Goal: Communication & Community: Answer question/provide support

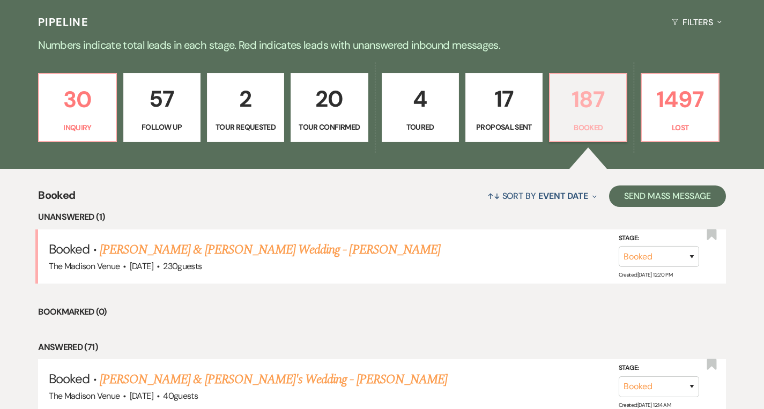
click at [574, 111] on p "187" at bounding box center [587, 99] width 63 height 36
click at [687, 110] on p "1497" at bounding box center [679, 99] width 63 height 36
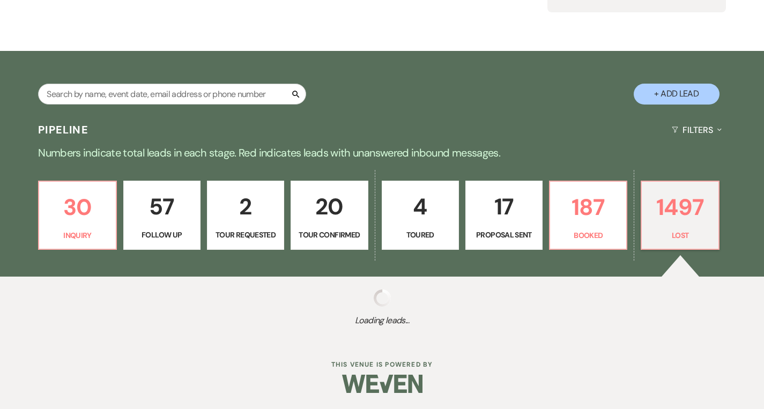
scroll to position [137, 0]
select select "8"
select select "5"
select select "8"
select select "11"
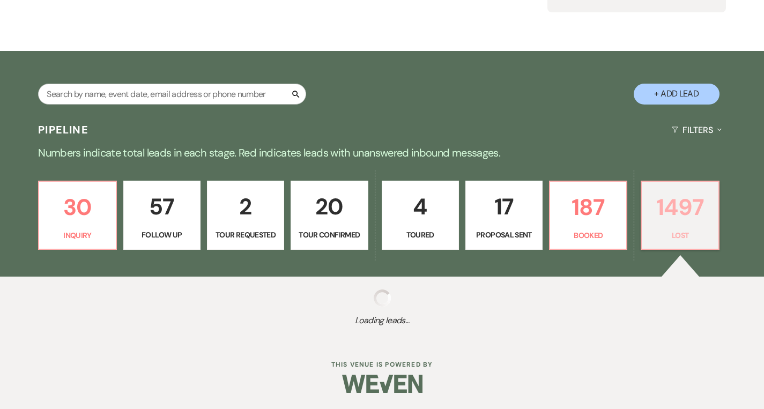
select select "8"
select select "11"
select select "8"
select select "1"
select select "8"
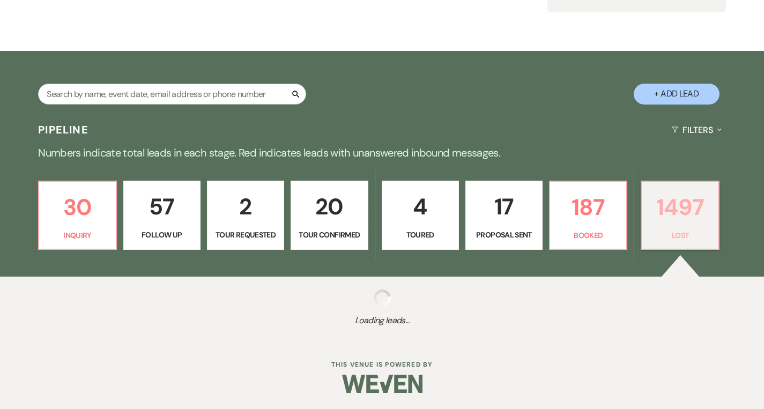
select select "1"
select select "8"
select select "6"
select select "8"
select select "7"
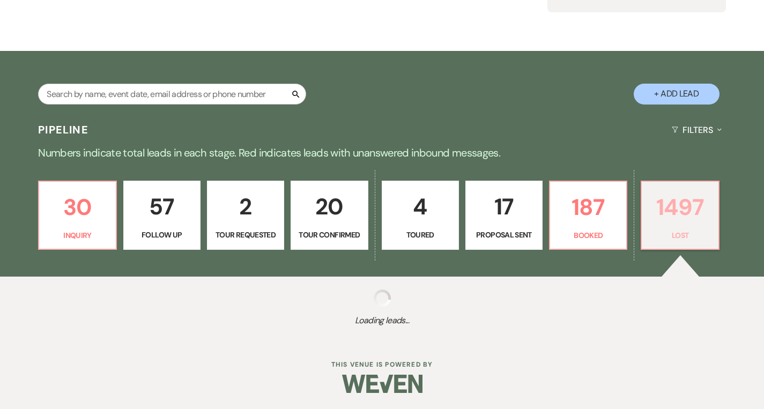
select select "8"
select select "6"
select select "8"
select select "1"
select select "8"
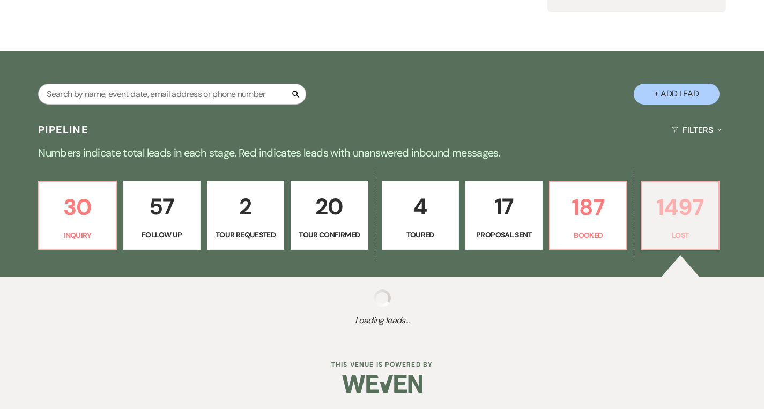
select select "1"
select select "8"
select select "5"
select select "8"
select select "10"
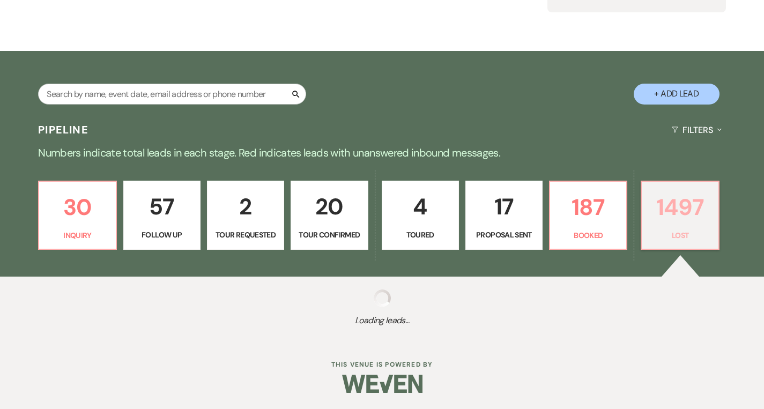
select select "8"
select select "1"
select select "8"
select select "7"
select select "8"
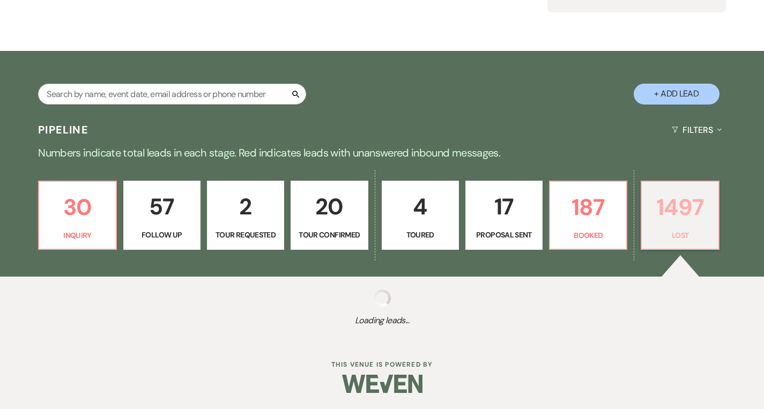
select select "10"
select select "8"
select select "6"
select select "8"
select select "6"
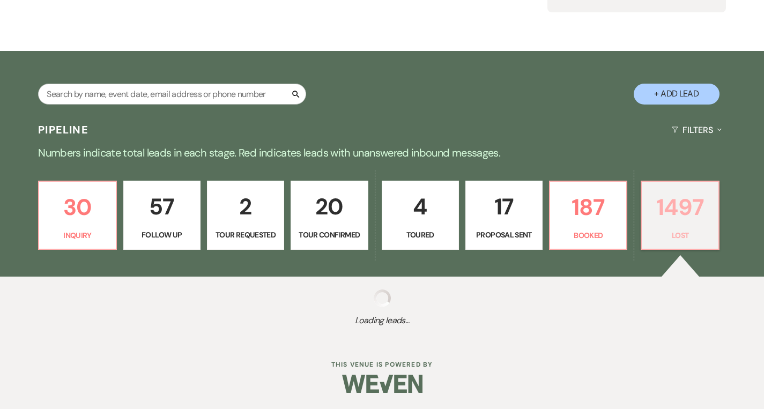
select select "8"
select select "6"
select select "8"
select select "5"
select select "8"
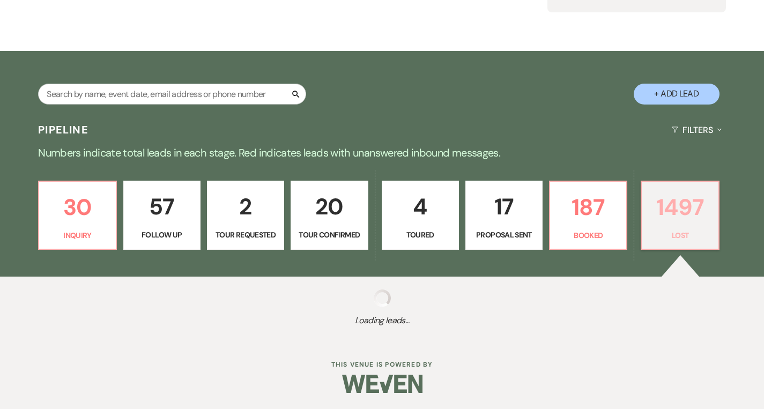
select select "10"
select select "8"
select select "5"
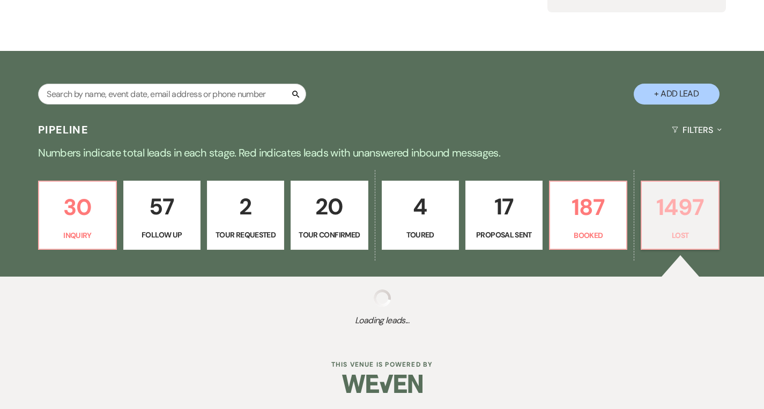
select select "8"
select select "5"
select select "8"
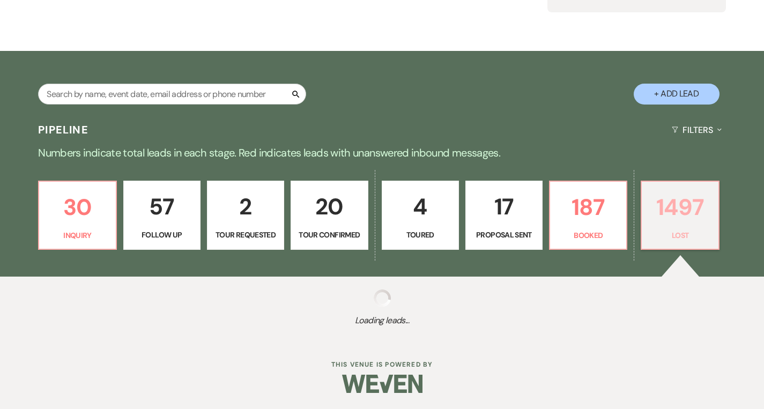
select select "5"
select select "8"
select select "5"
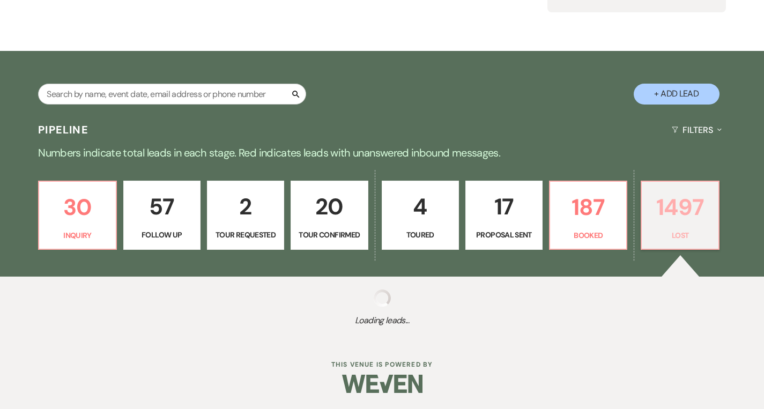
select select "8"
select select "6"
select select "8"
select select "5"
select select "8"
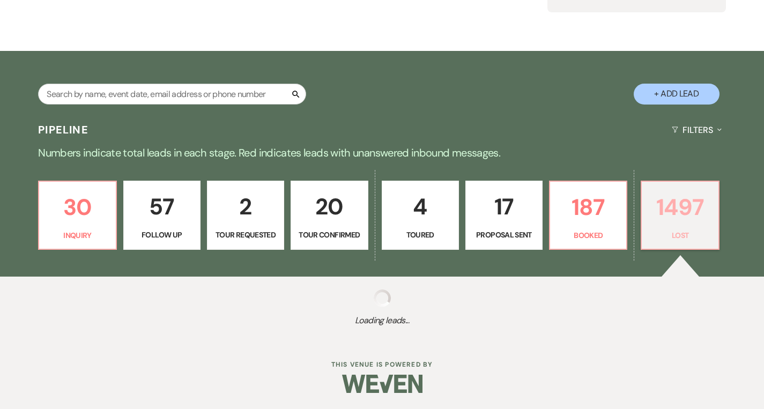
select select "5"
select select "8"
select select "5"
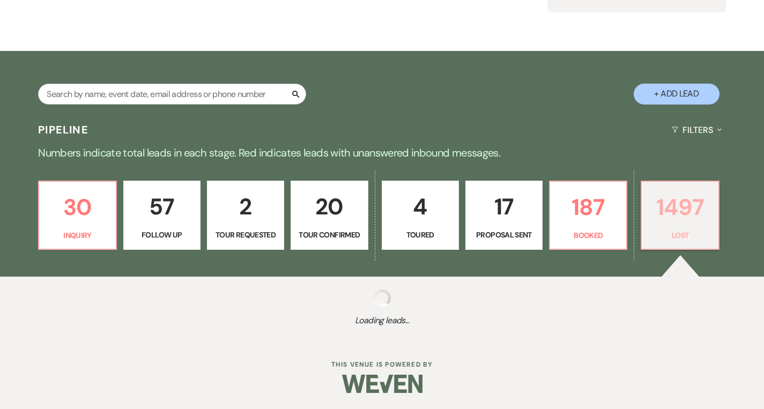
select select "8"
select select "10"
select select "8"
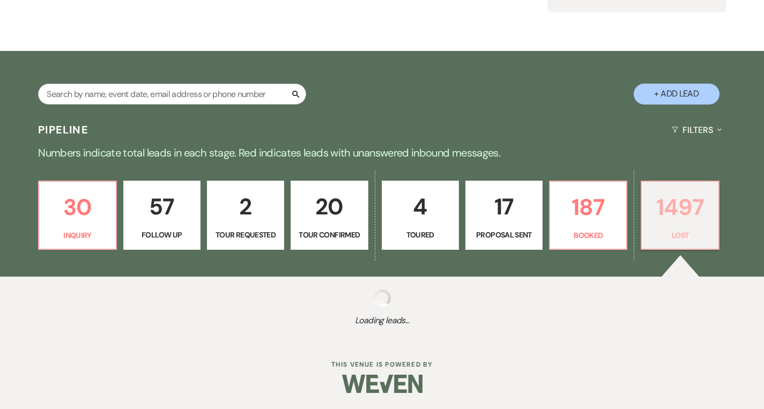
select select "8"
select select "5"
select select "8"
select select "5"
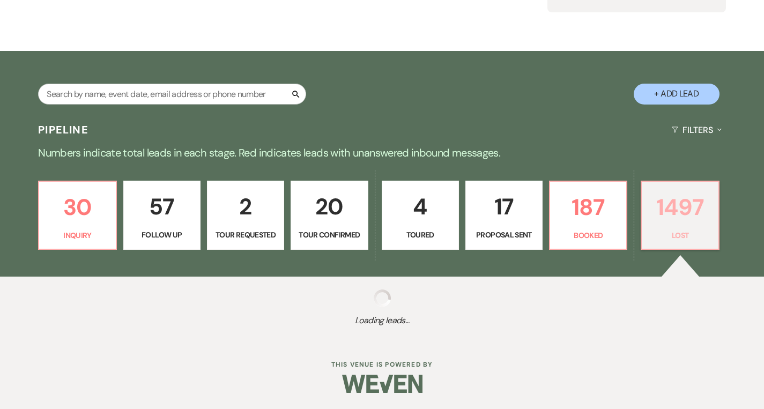
select select "8"
select select "5"
select select "8"
select select "5"
select select "8"
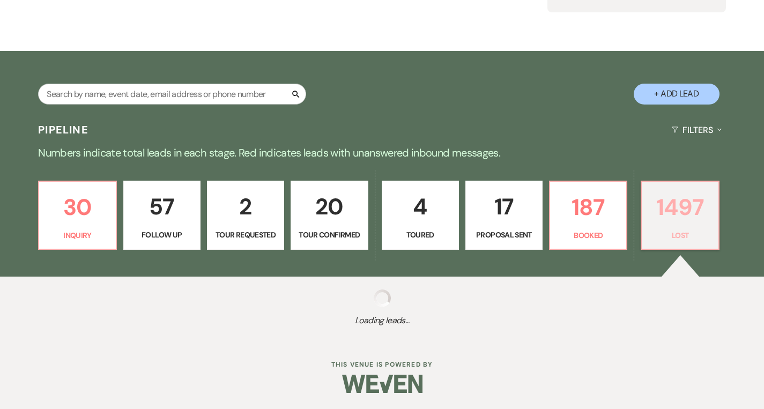
select select "7"
select select "8"
select select "5"
select select "8"
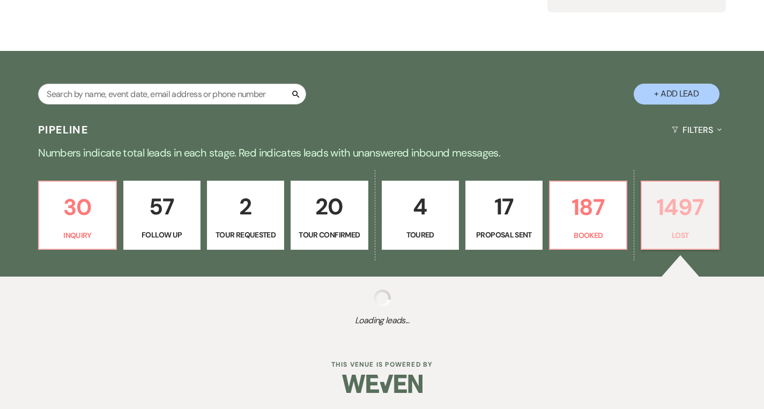
select select "8"
select select "10"
select select "8"
select select "6"
select select "8"
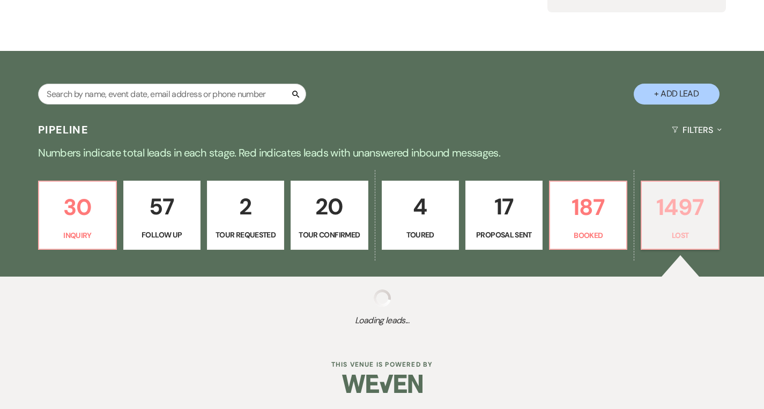
select select "8"
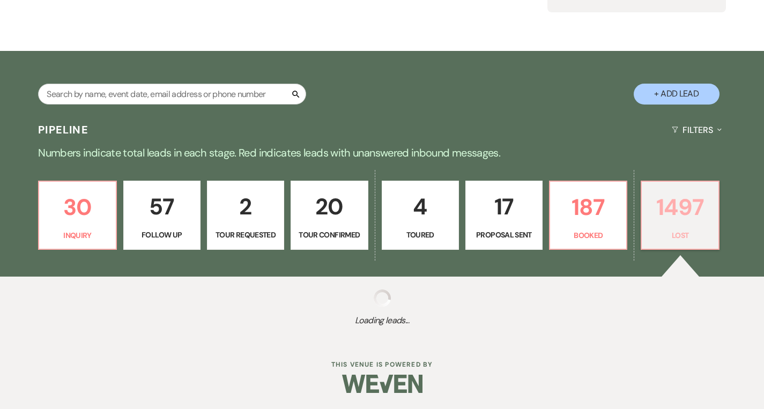
select select "8"
select select "5"
select select "8"
select select "10"
select select "8"
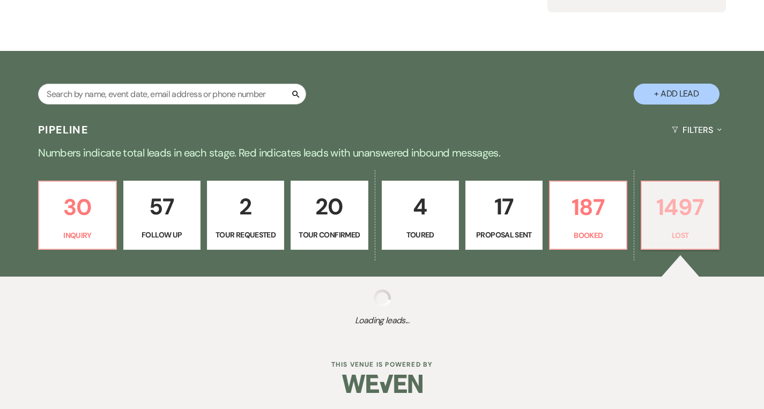
select select "5"
select select "8"
select select "5"
select select "8"
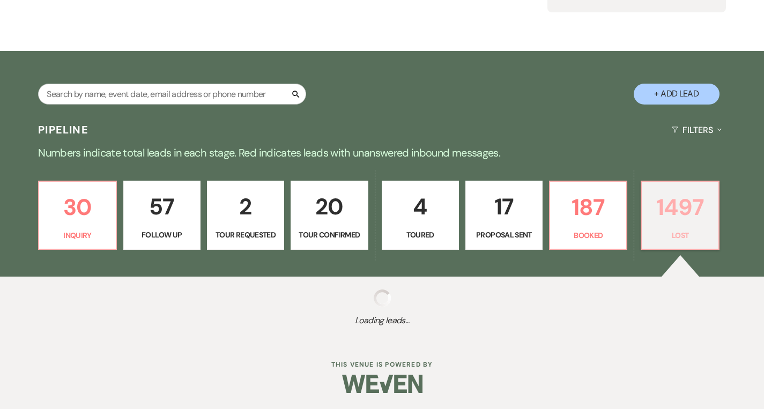
select select "8"
select select "5"
select select "8"
select select "5"
select select "8"
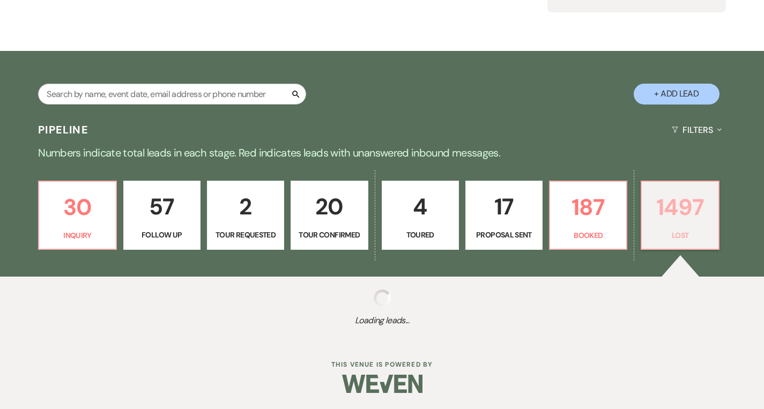
select select "5"
select select "8"
select select "5"
select select "8"
select select "6"
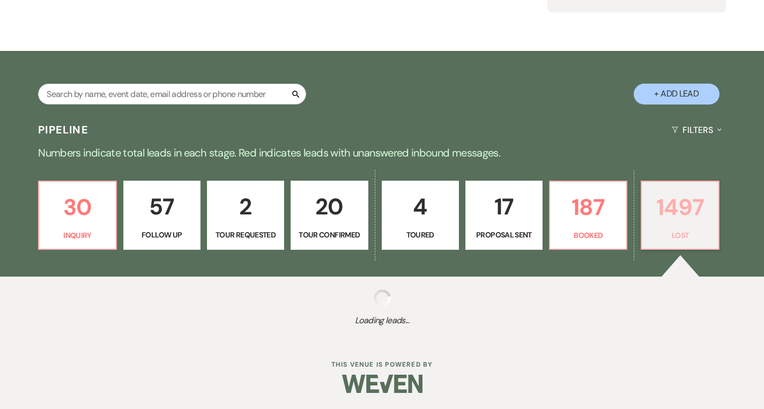
select select "8"
select select "10"
select select "8"
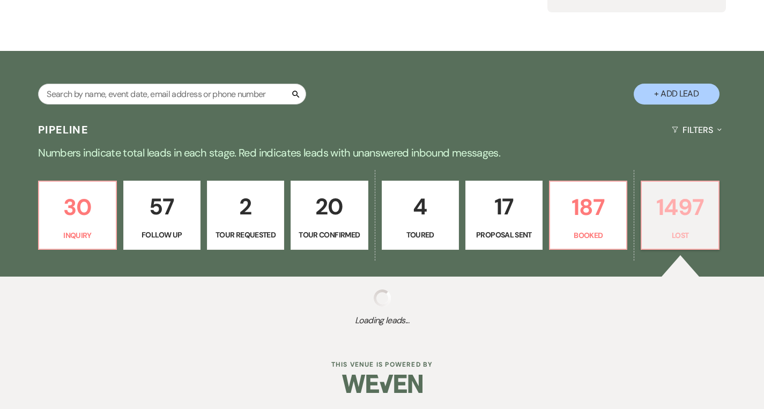
select select "10"
select select "8"
select select "5"
select select "8"
select select "6"
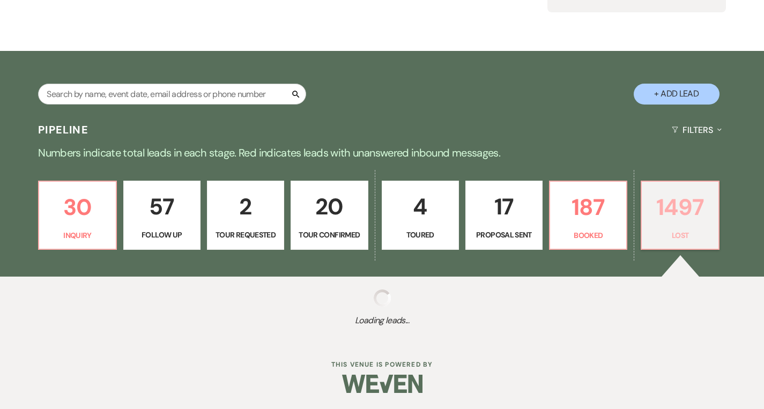
select select "8"
select select "5"
select select "8"
select select "1"
select select "8"
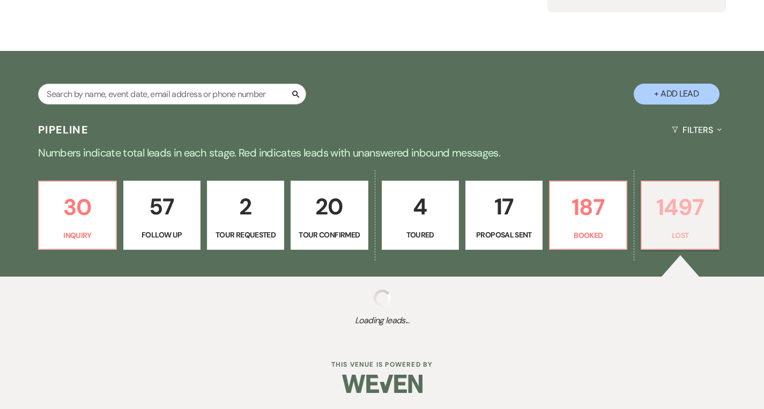
select select "5"
select select "8"
select select "7"
select select "8"
select select "5"
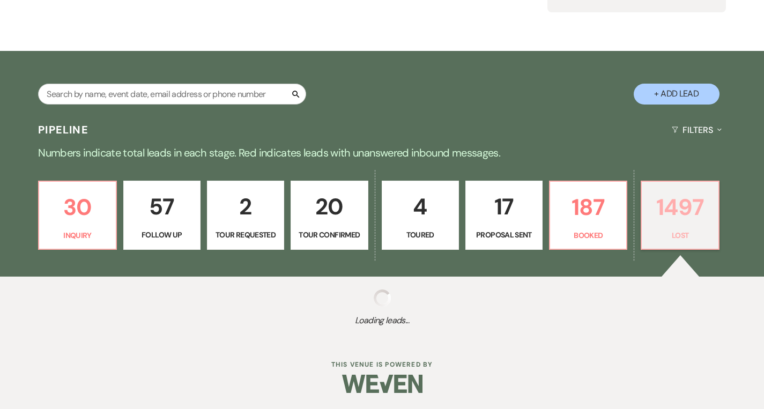
select select "8"
select select "6"
select select "8"
select select "6"
select select "8"
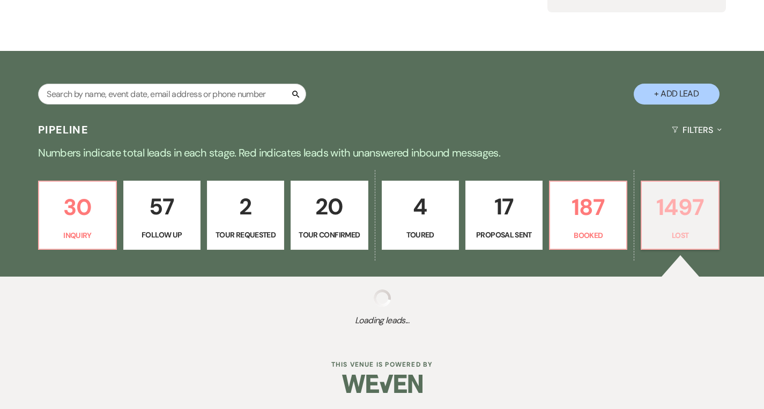
select select "5"
select select "8"
select select "5"
select select "8"
select select "5"
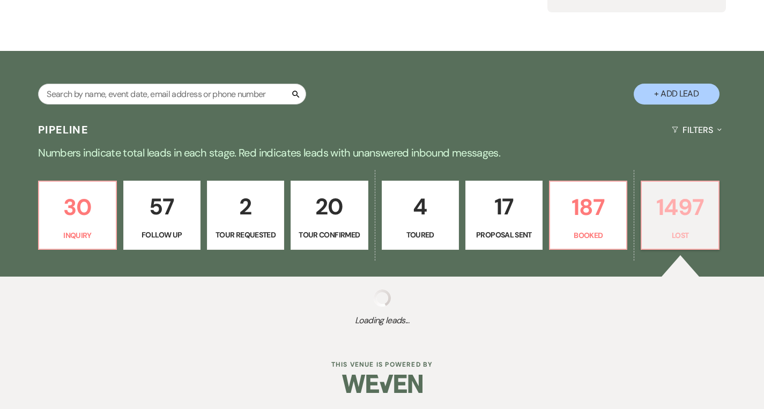
select select "8"
select select "5"
select select "8"
select select "5"
select select "8"
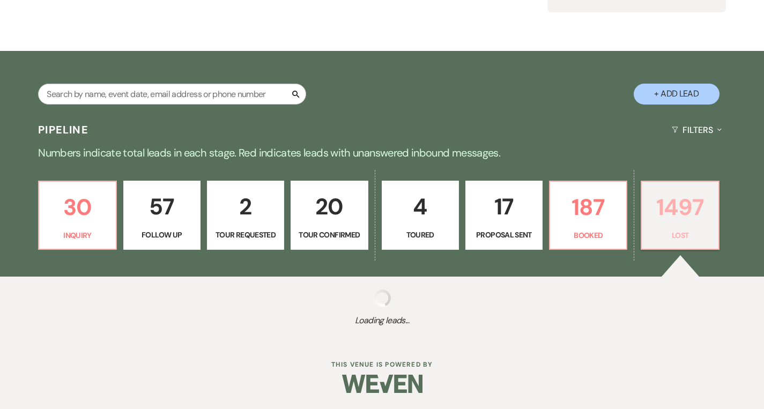
select select "8"
select select "6"
select select "8"
select select "5"
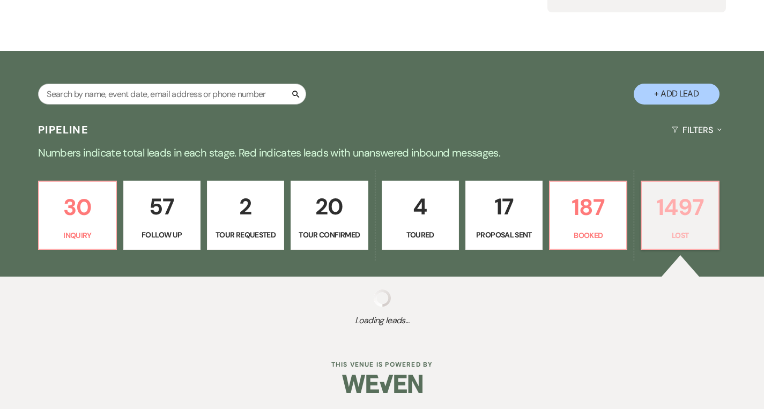
select select "8"
select select "5"
select select "8"
select select "10"
select select "8"
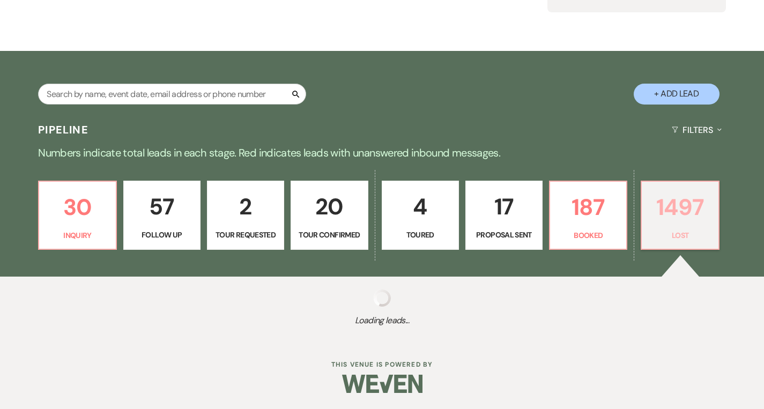
select select "5"
select select "8"
select select "5"
select select "8"
select select "5"
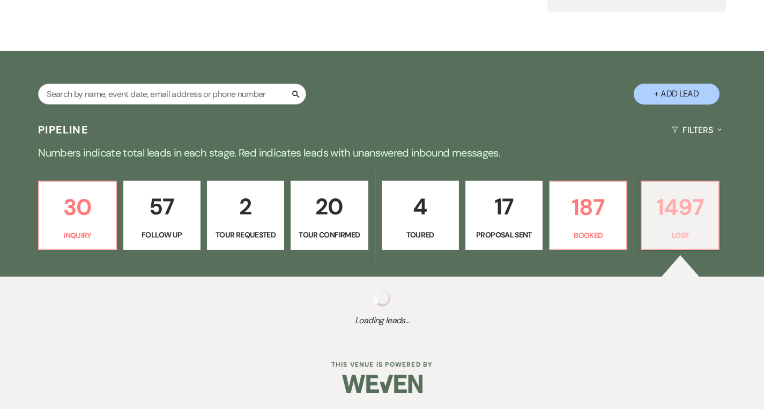
select select "8"
select select "1"
select select "8"
select select "1"
select select "8"
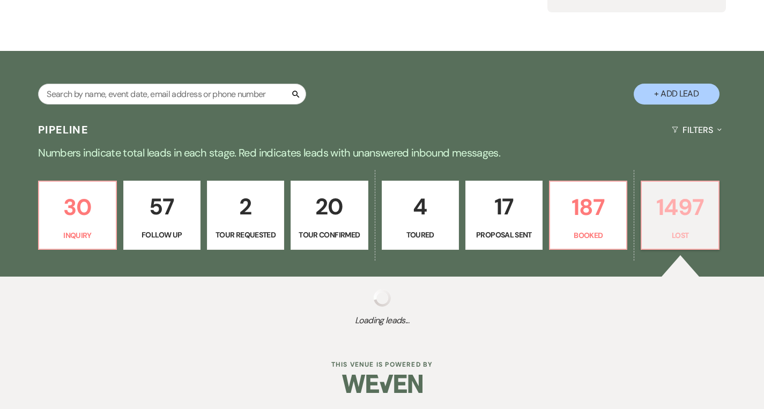
select select "5"
select select "8"
select select "6"
select select "8"
select select "10"
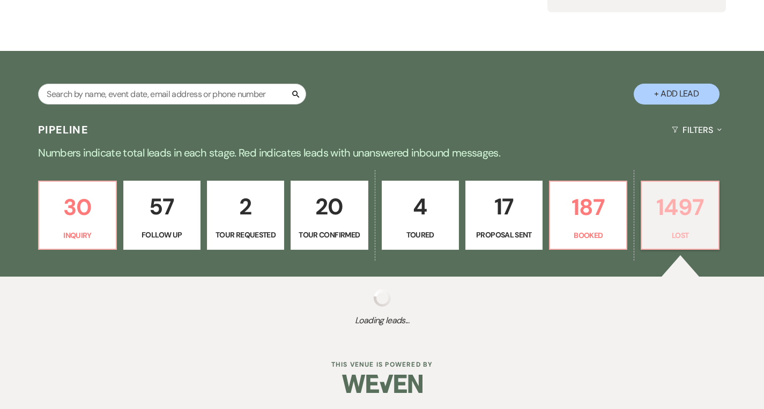
select select "8"
select select "5"
select select "8"
select select "6"
select select "8"
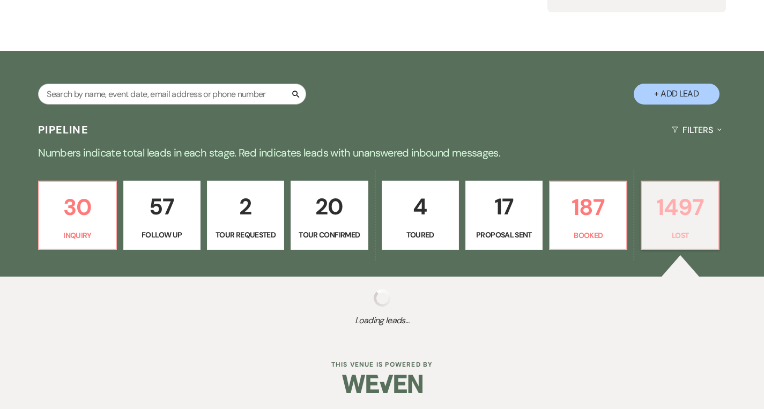
select select "5"
select select "8"
select select "6"
select select "8"
select select "5"
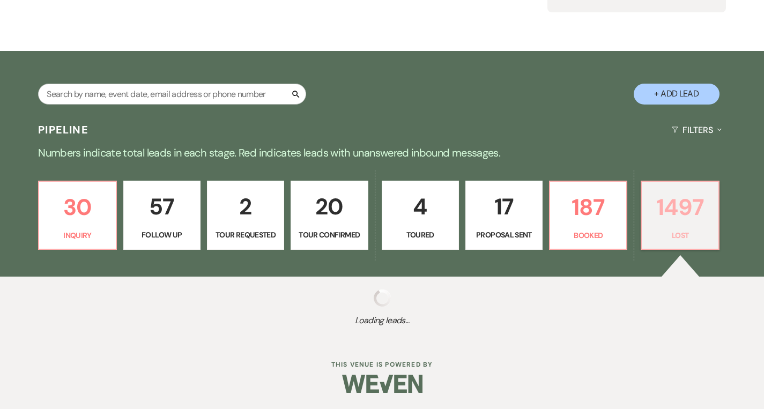
select select "8"
select select "5"
select select "8"
select select "5"
select select "8"
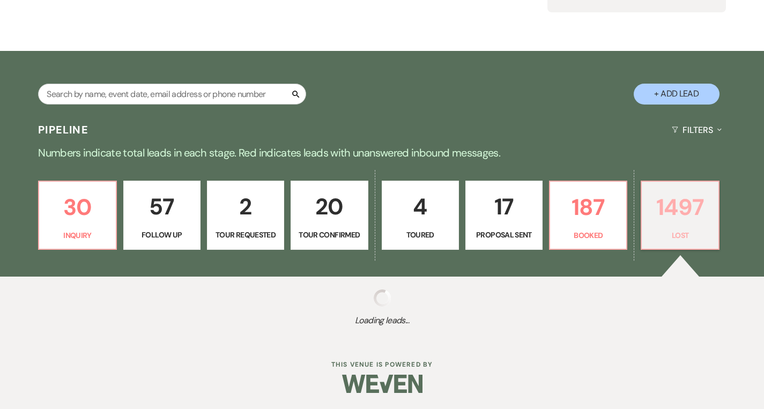
select select "8"
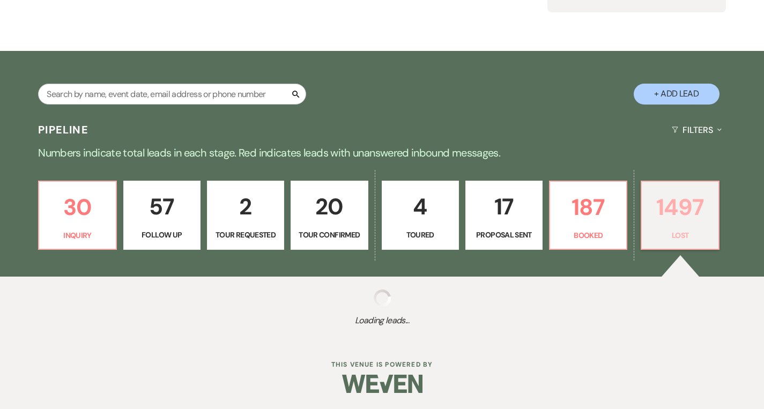
select select "8"
select select "7"
select select "8"
select select "5"
select select "8"
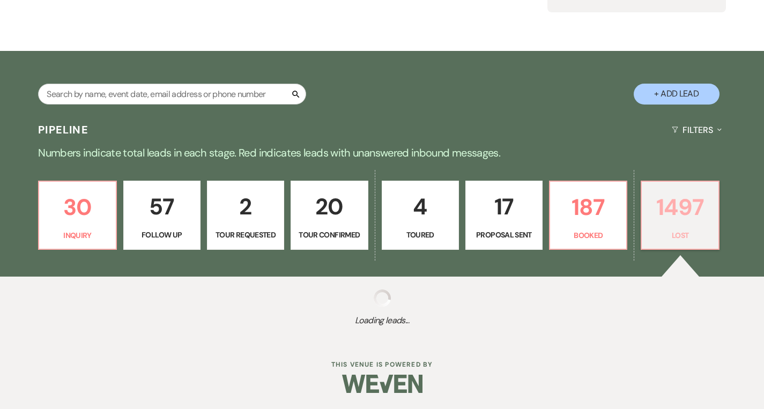
select select "5"
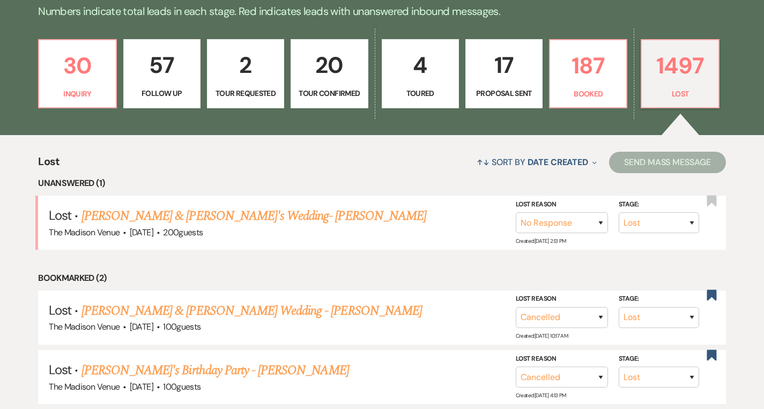
scroll to position [292, 0]
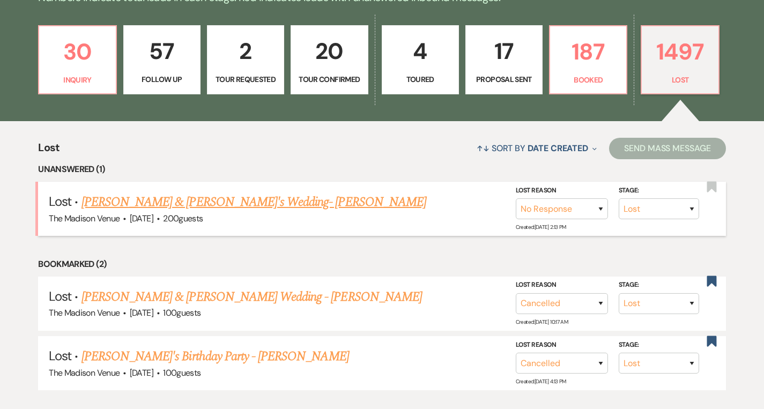
click at [223, 199] on link "[PERSON_NAME] & [PERSON_NAME]'s Wedding- [PERSON_NAME]" at bounding box center [253, 201] width 345 height 19
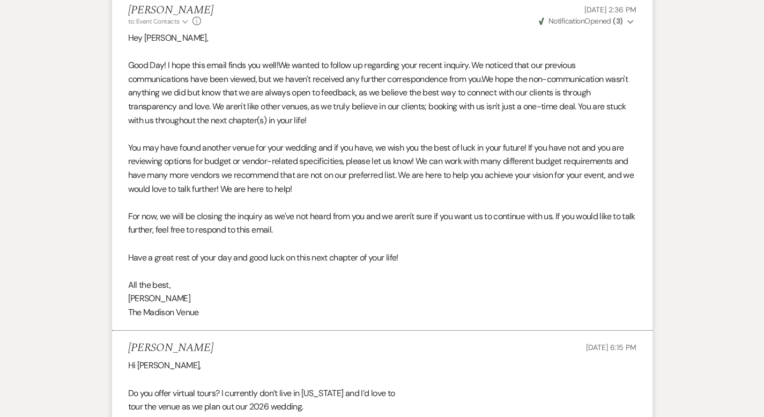
scroll to position [1053, 0]
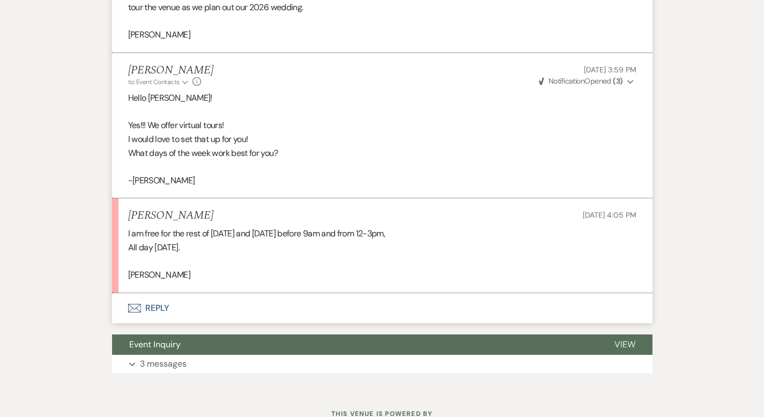
click at [120, 293] on button "Envelope Reply" at bounding box center [382, 308] width 540 height 30
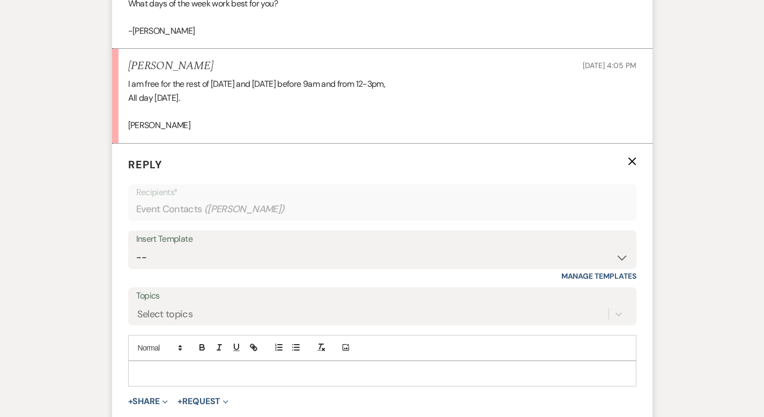
scroll to position [1207, 0]
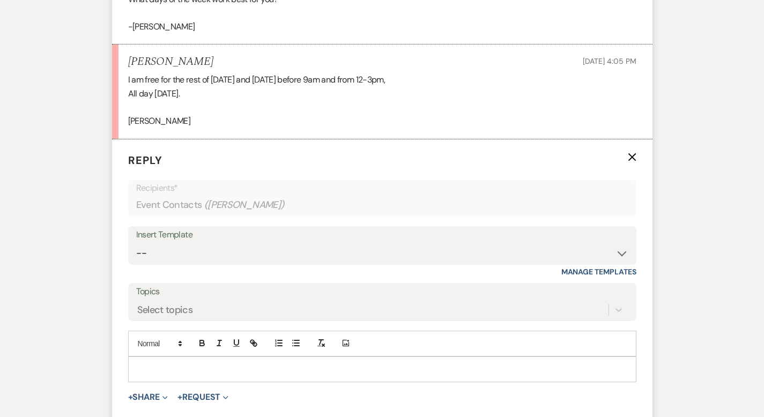
click at [139, 363] on p at bounding box center [382, 369] width 491 height 12
drag, startPoint x: 297, startPoint y: 354, endPoint x: 314, endPoint y: 416, distance: 64.9
click at [314, 408] on form "Reply X Draft Recipients* Event Contacts ( [PERSON_NAME] ) Insert Template -- W…" at bounding box center [382, 309] width 540 height 341
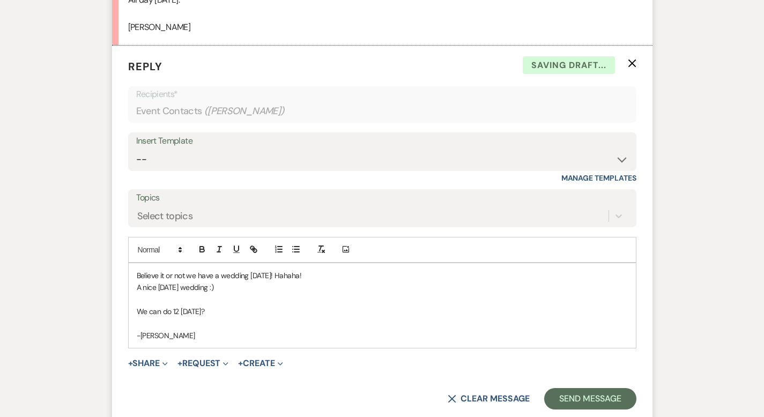
scroll to position [1401, 0]
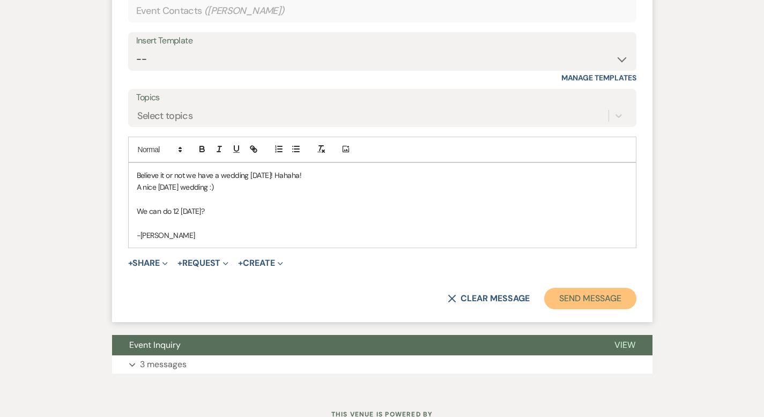
click at [636, 288] on button "Send Message" at bounding box center [590, 298] width 92 height 21
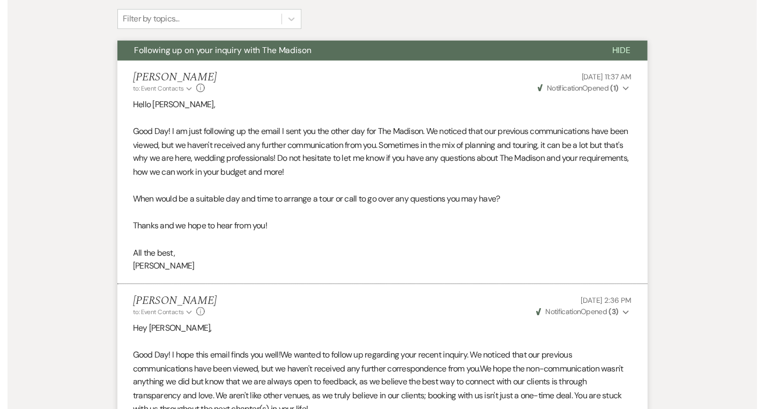
scroll to position [0, 0]
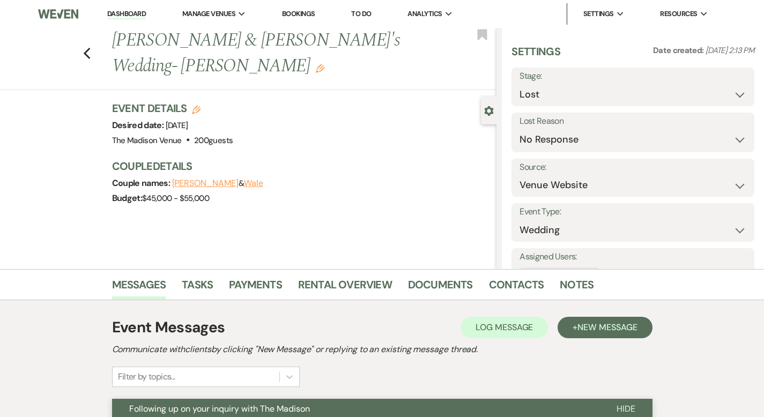
click at [140, 12] on link "Dashboard" at bounding box center [126, 14] width 39 height 10
